Goal: Ask a question: Seek information or help from site administrators or community

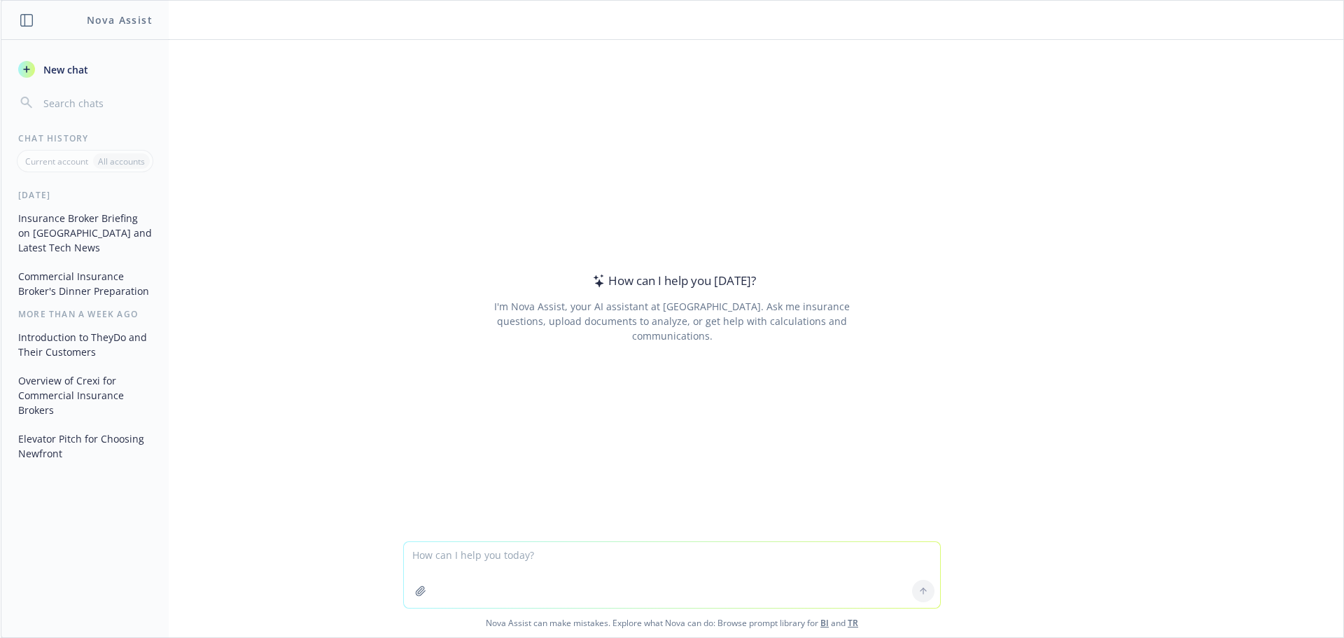
click at [423, 552] on textarea at bounding box center [672, 575] width 536 height 66
type textarea "What does the company, Juniper Square Inc do and what is the latest news on the…"
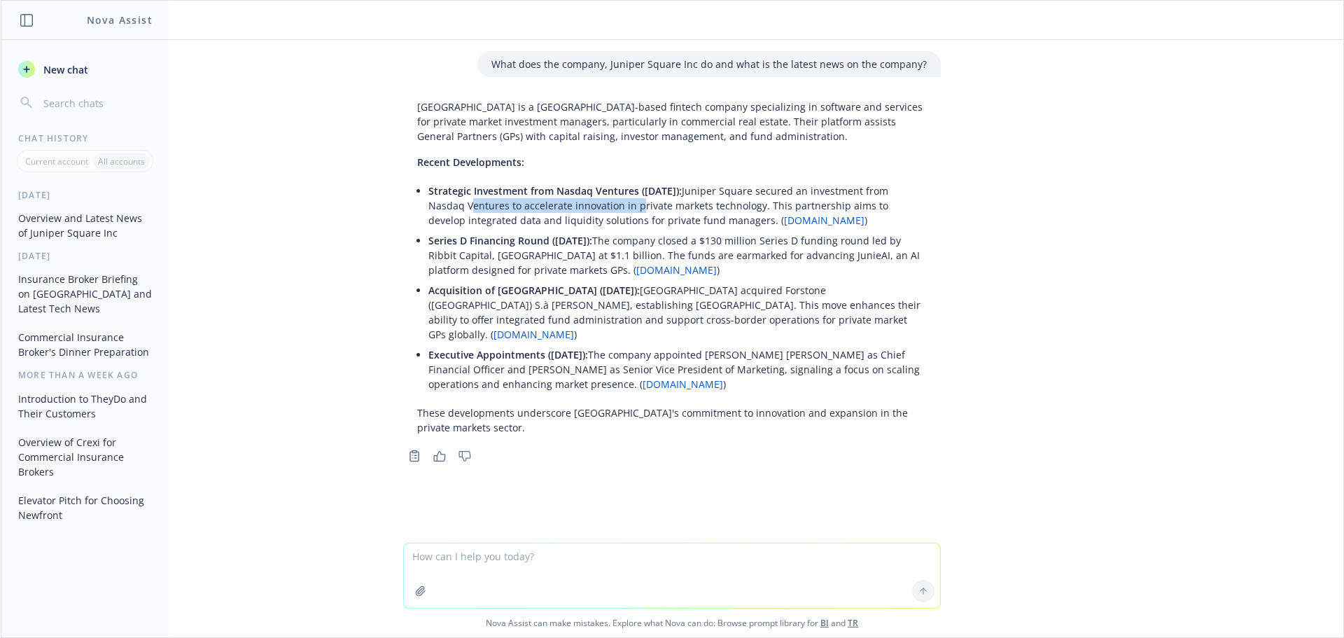
drag, startPoint x: 461, startPoint y: 202, endPoint x: 628, endPoint y: 211, distance: 167.5
click at [628, 211] on p "Strategic Investment from Nasdaq Ventures ([DATE]): Juniper Square secured an i…" at bounding box center [677, 205] width 498 height 44
